Goal: Task Accomplishment & Management: Manage account settings

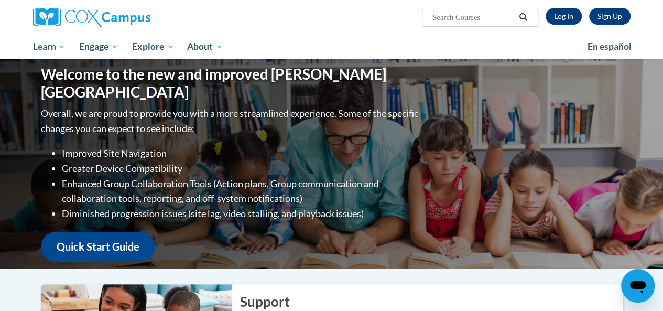
drag, startPoint x: 559, startPoint y: 16, endPoint x: 529, endPoint y: 62, distance: 55.2
click at [529, 62] on div "Welcome to the new and improved Cox Campus Overall, we are proud to provide you…" at bounding box center [331, 164] width 613 height 210
click at [571, 13] on link "Log In" at bounding box center [564, 16] width 36 height 17
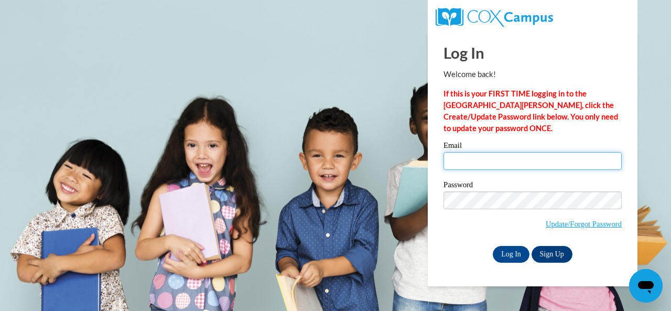
click at [504, 163] on input "Email" at bounding box center [532, 161] width 178 height 18
type input "banks-cantidate.raschmi.d2@muscogee.k12.ga.us"
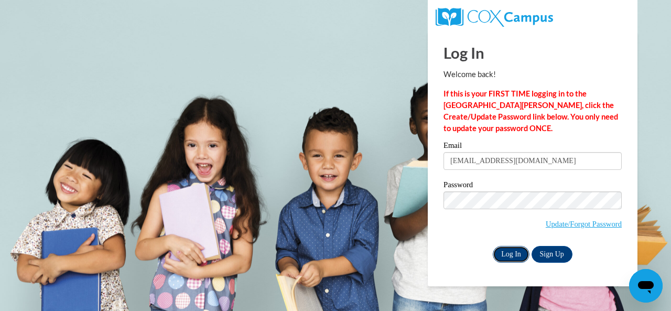
click at [514, 250] on input "Log In" at bounding box center [511, 254] width 37 height 17
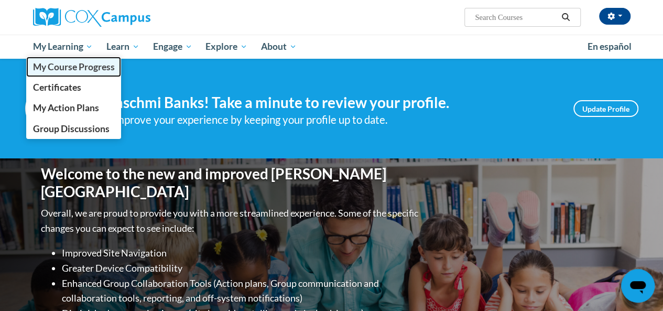
click at [82, 67] on span "My Course Progress" at bounding box center [74, 66] width 82 height 11
